Goal: Information Seeking & Learning: Learn about a topic

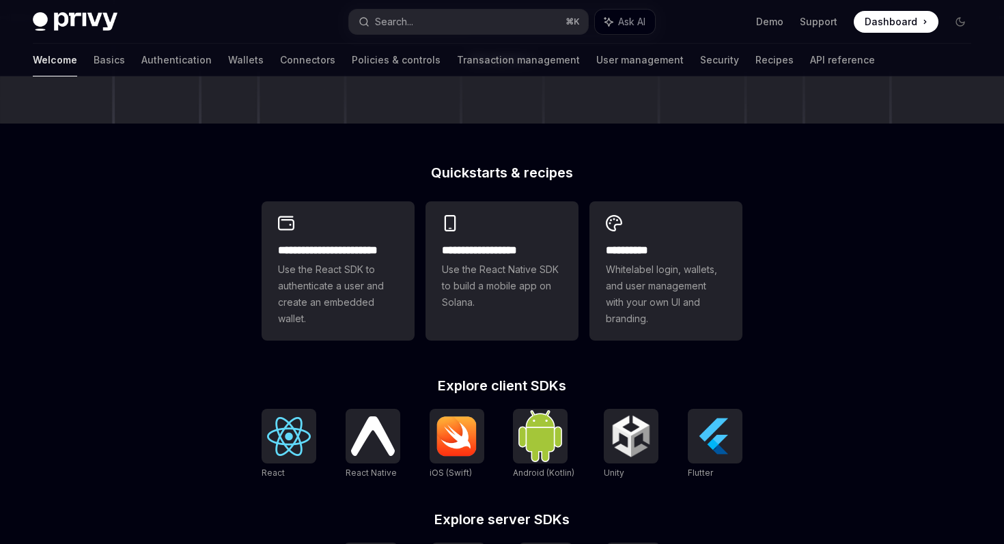
scroll to position [167, 0]
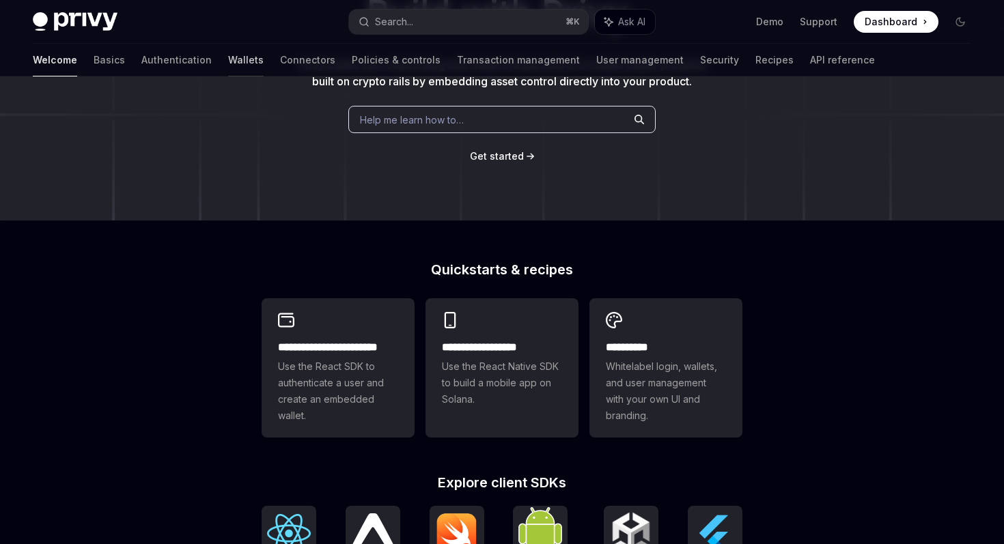
click at [228, 61] on link "Wallets" at bounding box center [246, 60] width 36 height 33
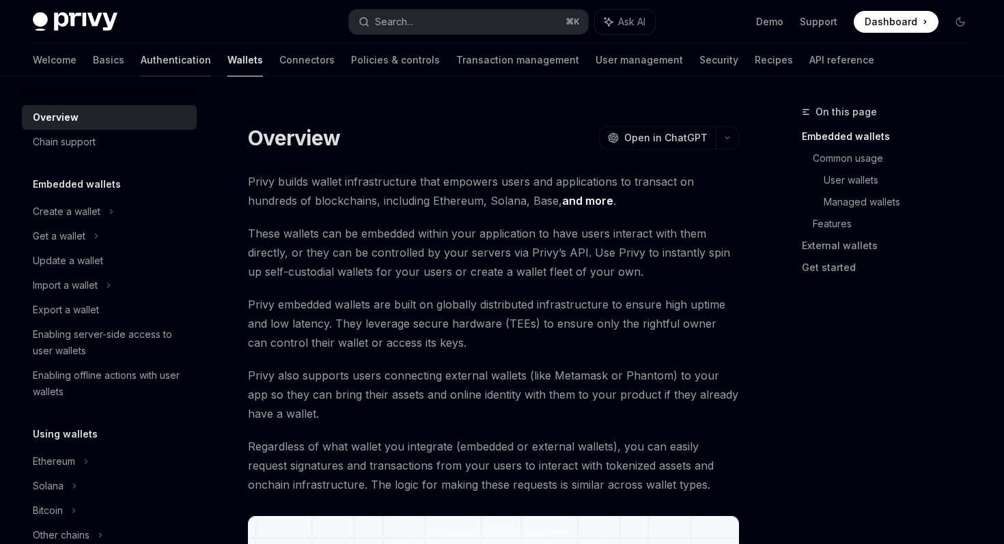
click at [141, 65] on link "Authentication" at bounding box center [176, 60] width 70 height 33
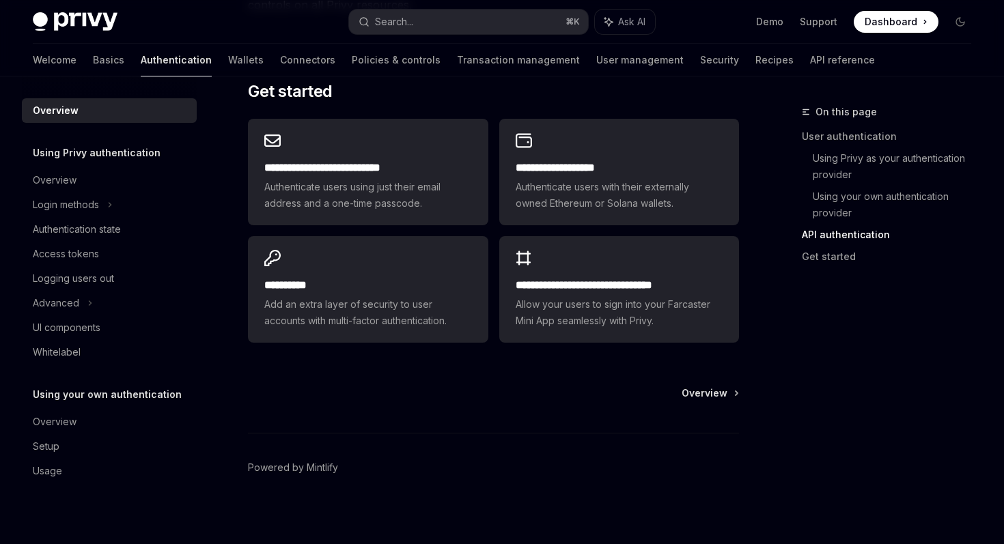
scroll to position [1164, 0]
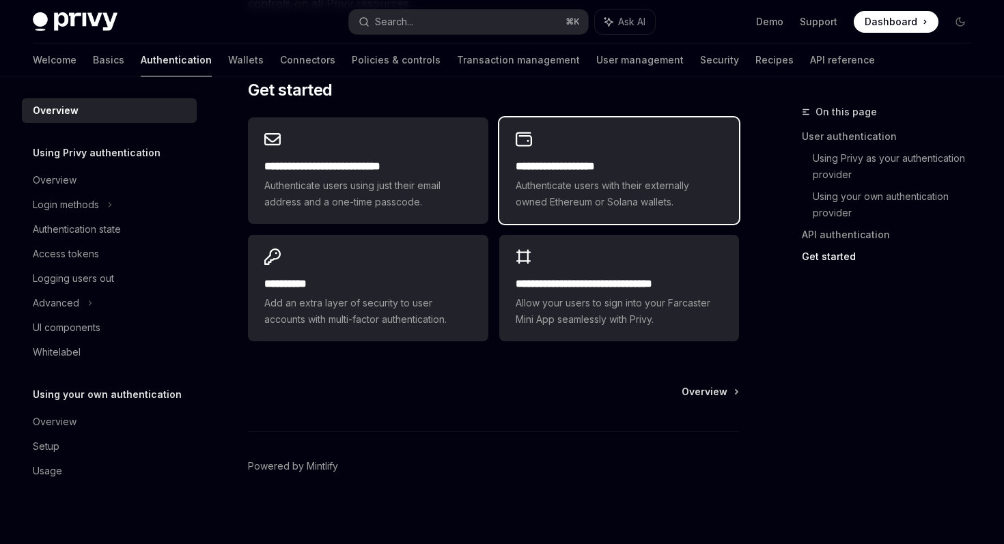
click at [551, 143] on div "**********" at bounding box center [619, 170] width 240 height 107
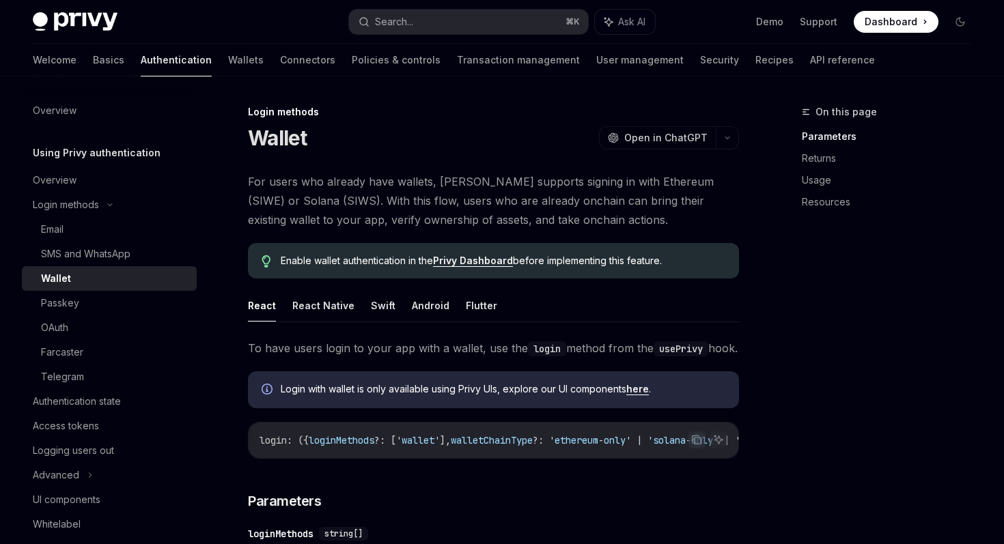
type textarea "*"
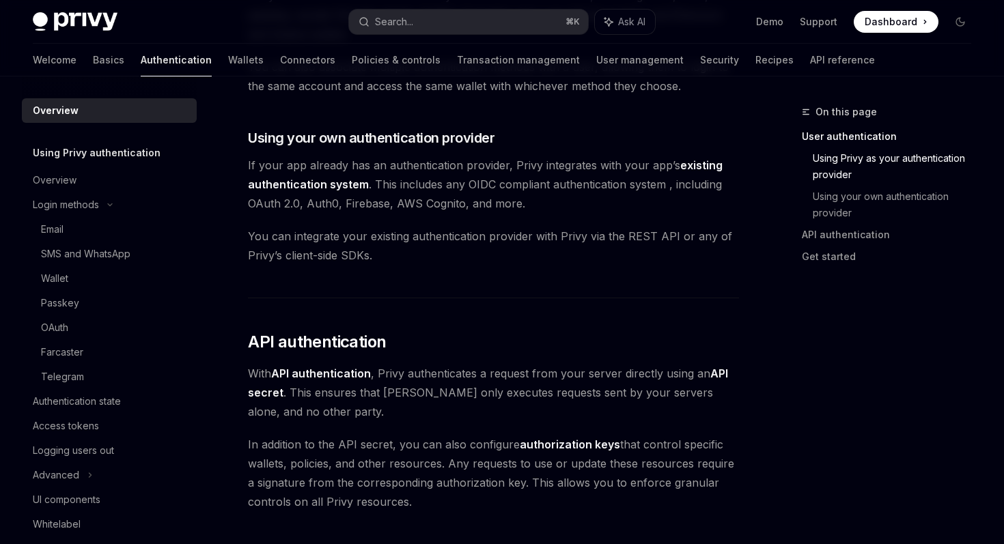
scroll to position [615, 0]
